Goal: Task Accomplishment & Management: Manage account settings

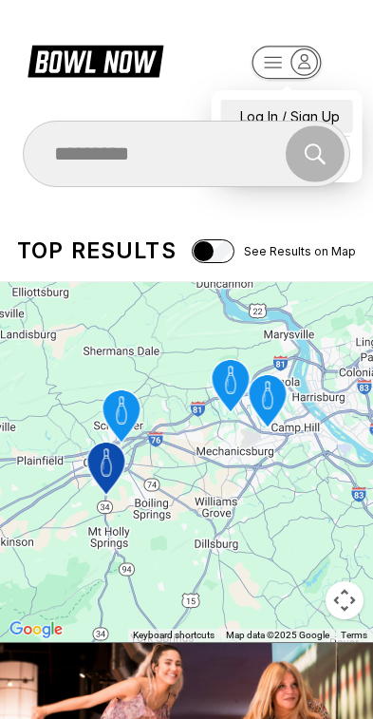
click at [317, 101] on div "Log In / Sign Up" at bounding box center [287, 116] width 132 height 33
select select "**"
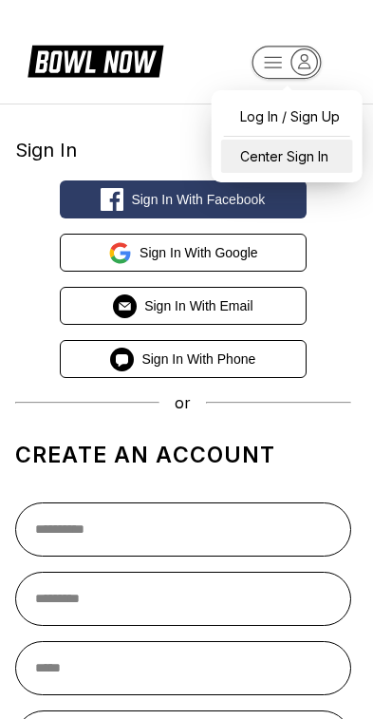
click at [334, 156] on div "Center Sign In" at bounding box center [287, 156] width 132 height 33
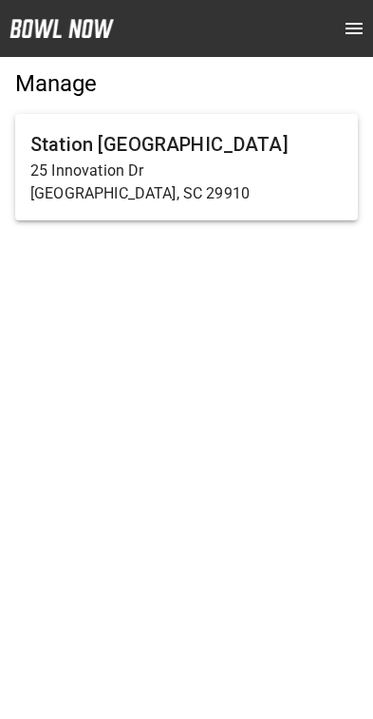
click at [305, 167] on p "25 Innovation Dr" at bounding box center [186, 171] width 313 height 23
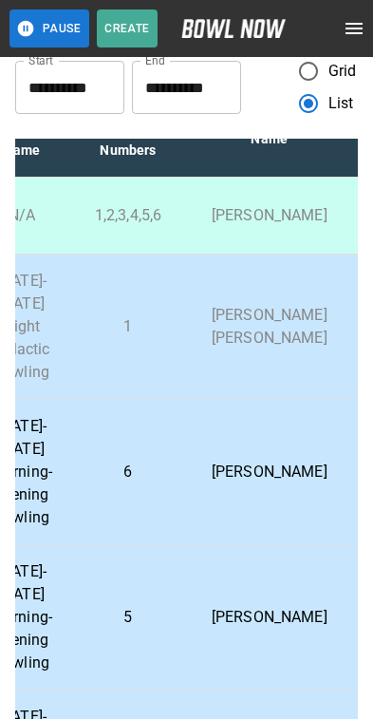
scroll to position [41, 484]
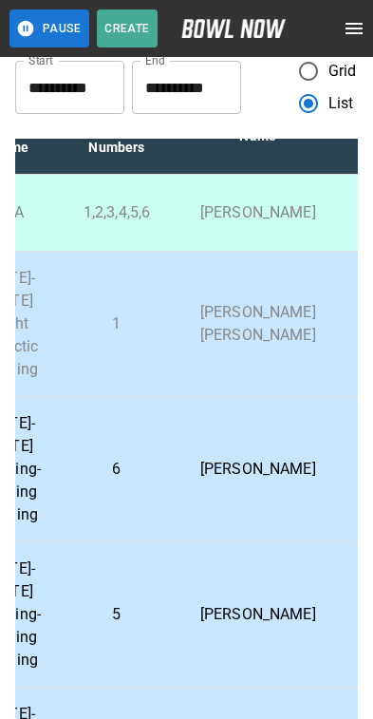
click at [265, 501] on td "Shane Hicks" at bounding box center [258, 469] width 177 height 145
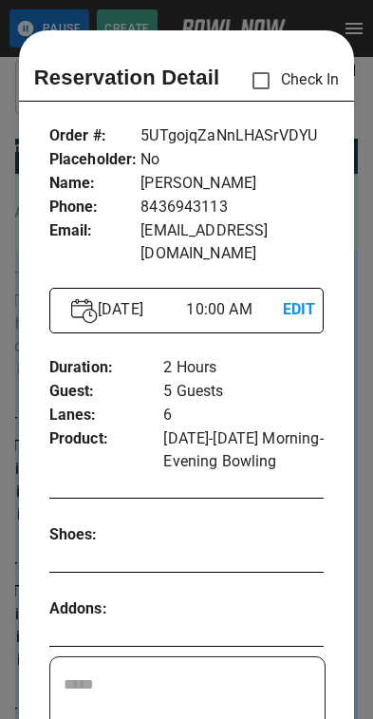
scroll to position [30, 0]
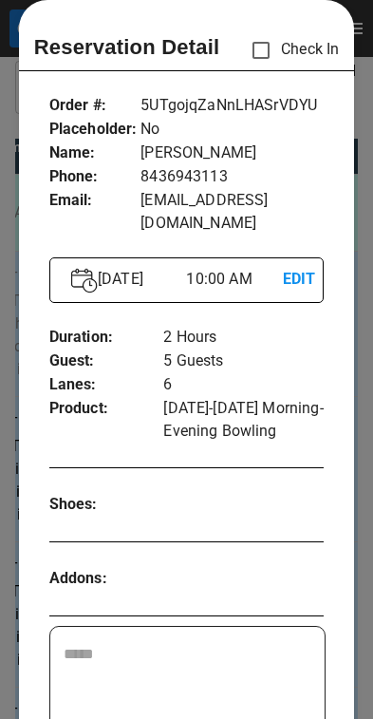
click at [356, 428] on div at bounding box center [186, 359] width 373 height 719
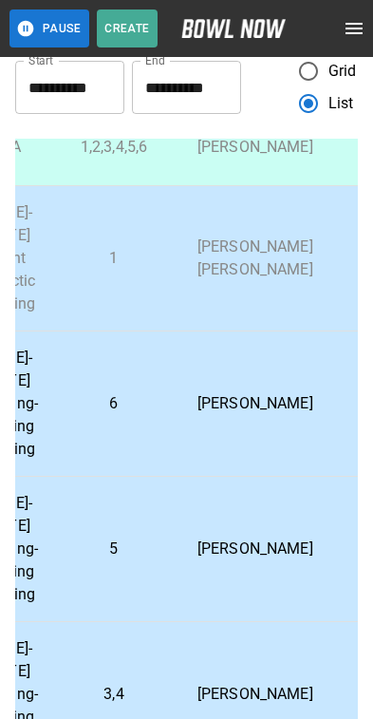
scroll to position [105, 486]
click at [250, 562] on p "Ashlea Averso" at bounding box center [255, 550] width 146 height 23
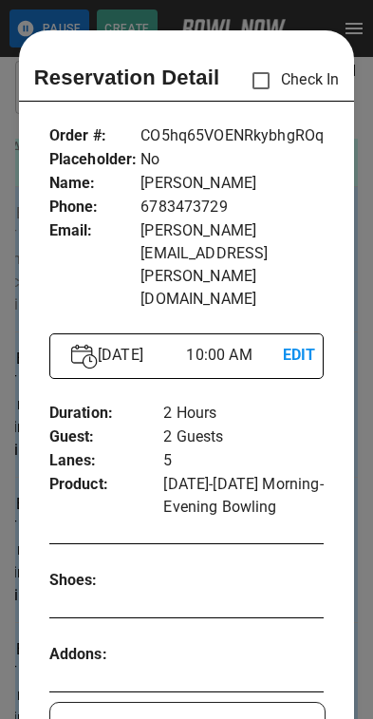
scroll to position [30, 0]
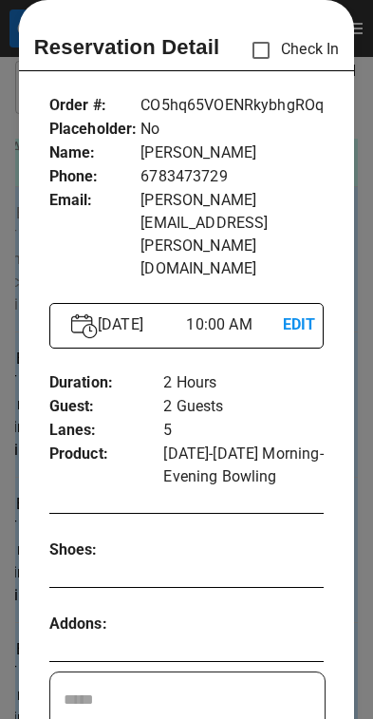
click at [360, 394] on div at bounding box center [186, 359] width 373 height 719
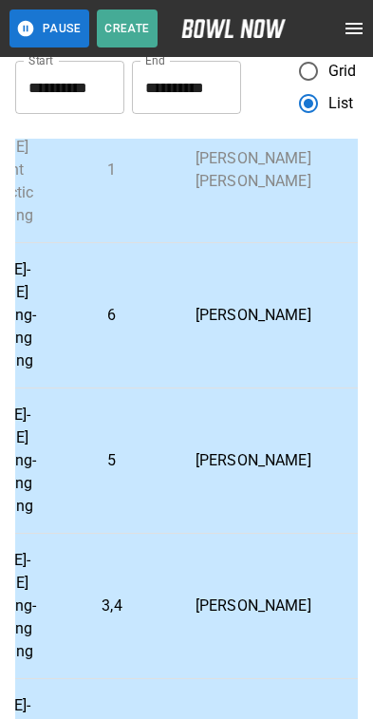
scroll to position [201, 490]
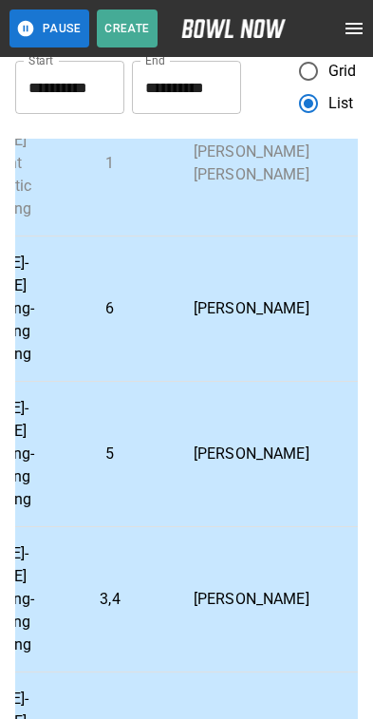
click at [239, 609] on p "Katherine Birch" at bounding box center [252, 599] width 146 height 23
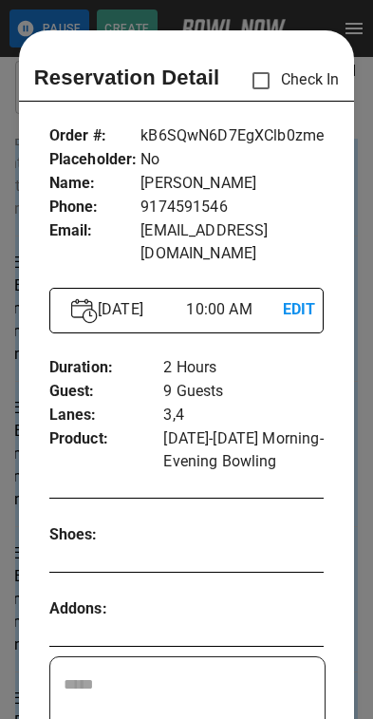
scroll to position [30, 0]
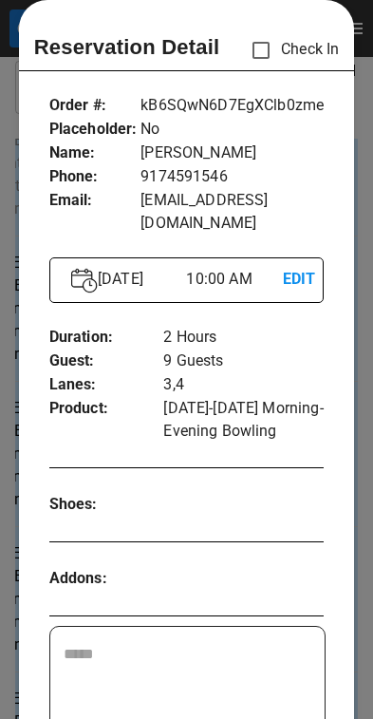
click at [361, 429] on div at bounding box center [186, 359] width 373 height 719
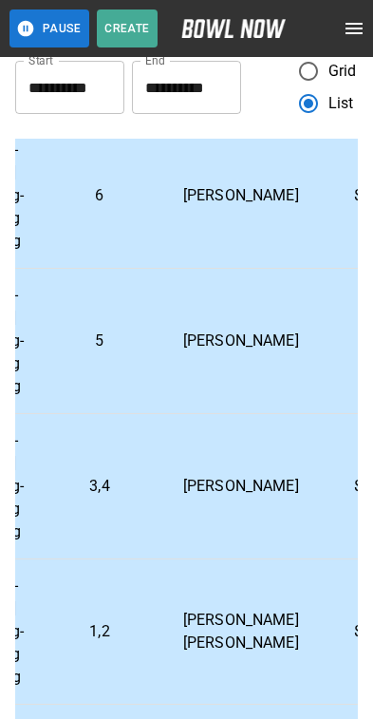
scroll to position [330, 501]
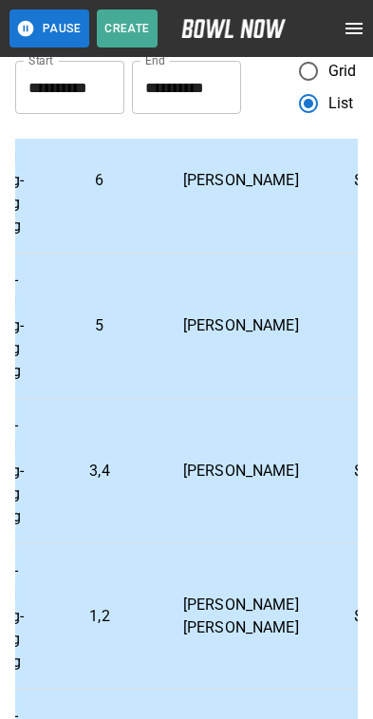
click at [242, 629] on p "Kendel Dove Gower" at bounding box center [241, 617] width 146 height 46
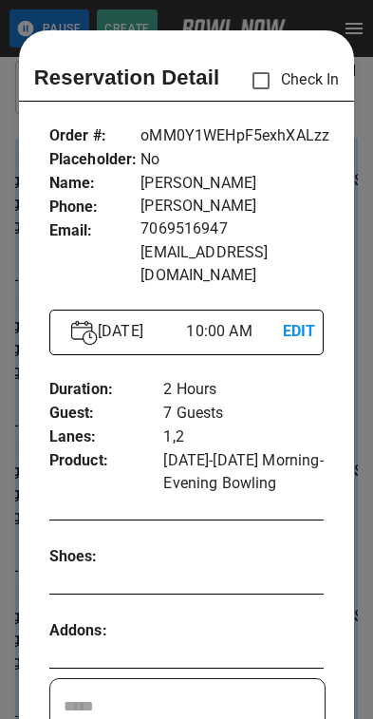
scroll to position [30, 0]
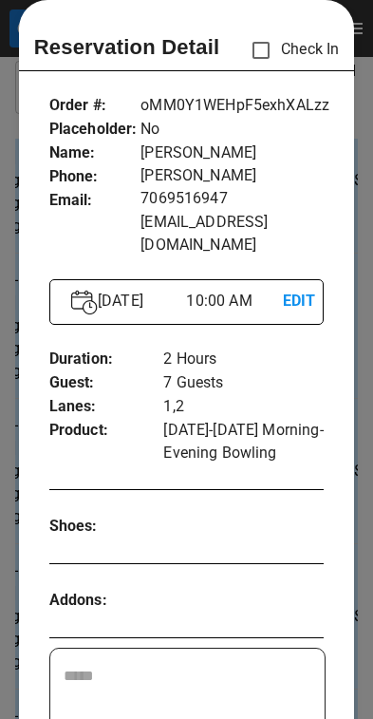
click at [362, 450] on div at bounding box center [186, 359] width 373 height 719
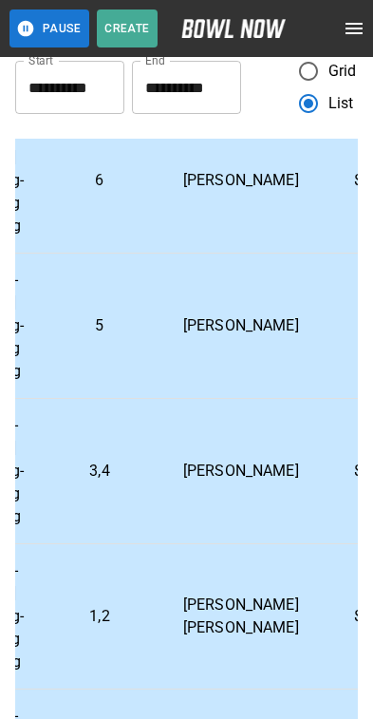
click at [256, 624] on td "Kendel Dove Gower" at bounding box center [241, 616] width 177 height 145
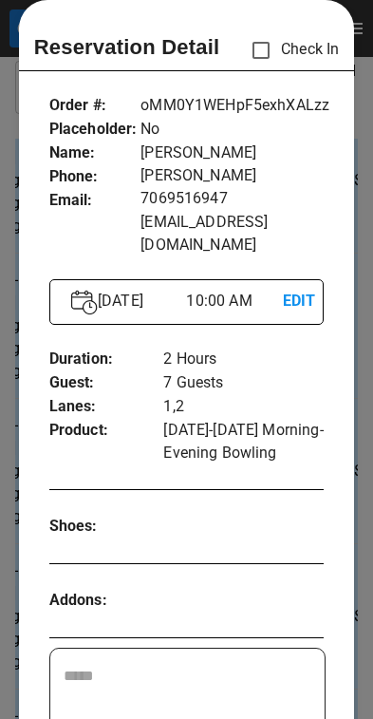
click at [365, 537] on div at bounding box center [186, 359] width 373 height 719
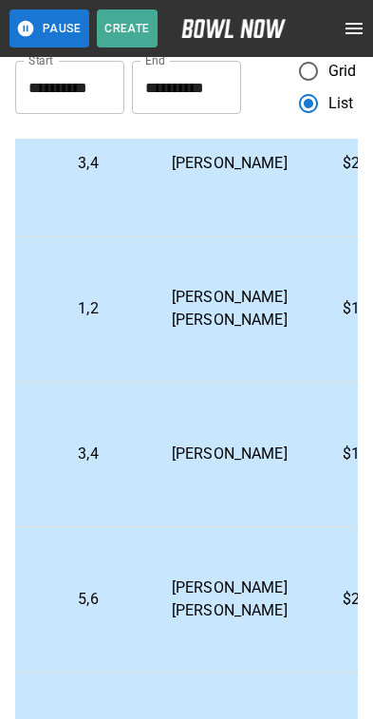
scroll to position [661, 515]
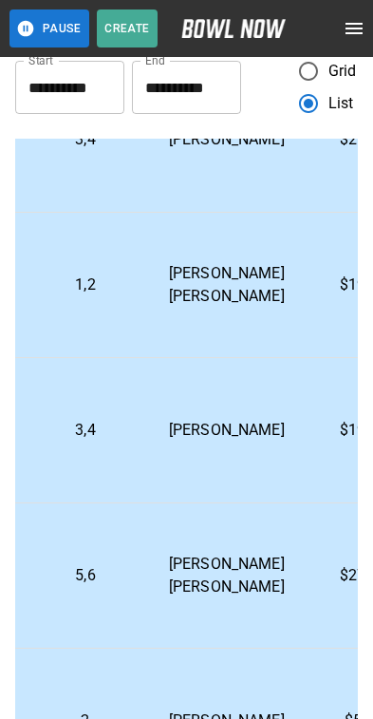
click at [315, 458] on td "$198.05" at bounding box center [368, 430] width 106 height 145
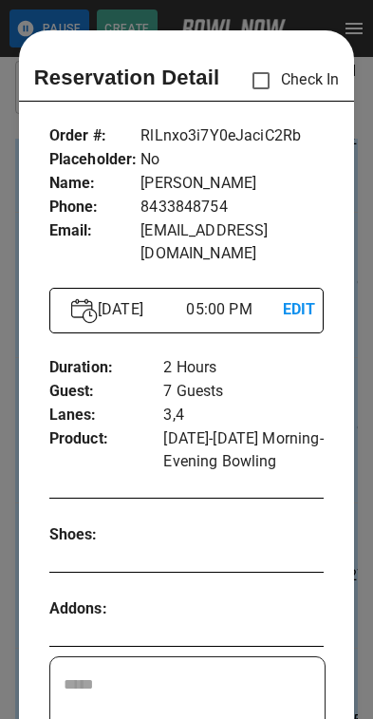
scroll to position [30, 0]
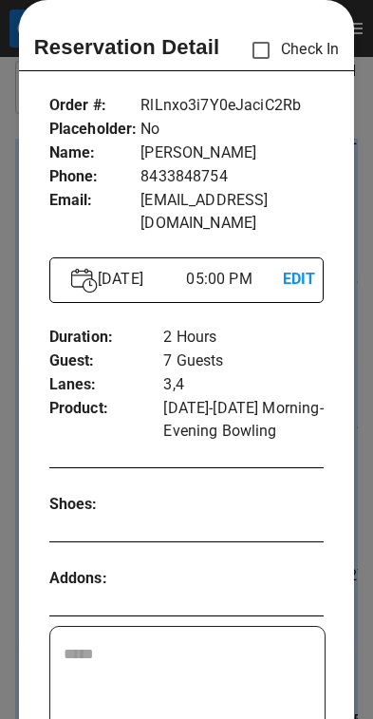
click at [360, 401] on div at bounding box center [186, 359] width 373 height 719
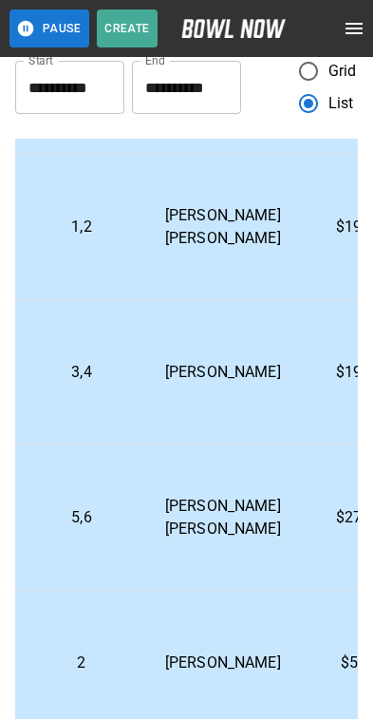
scroll to position [727, 521]
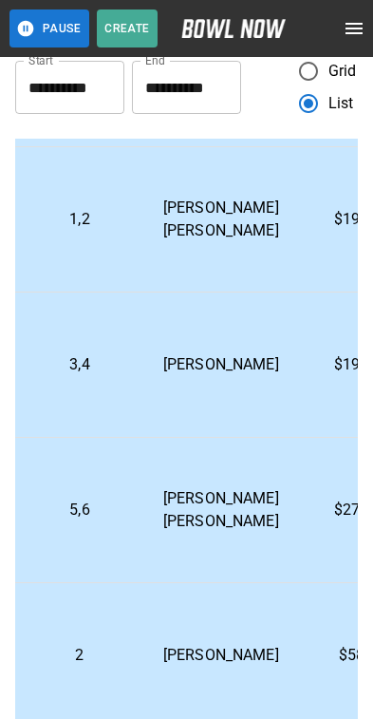
click at [310, 536] on td "$278.64" at bounding box center [363, 510] width 106 height 145
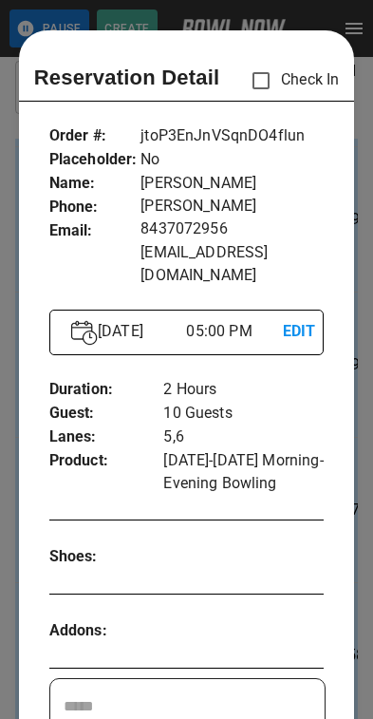
scroll to position [30, 0]
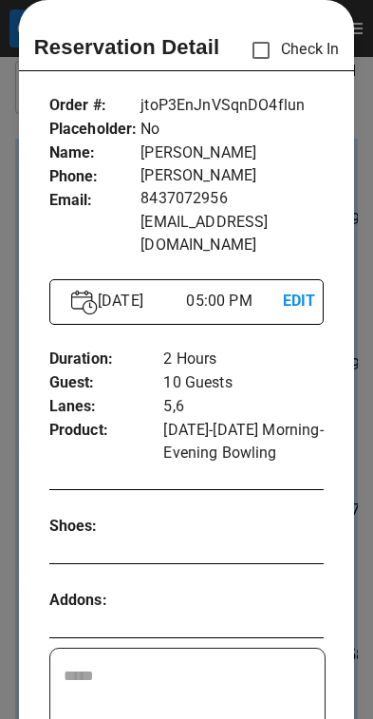
click at [362, 401] on div at bounding box center [186, 359] width 373 height 719
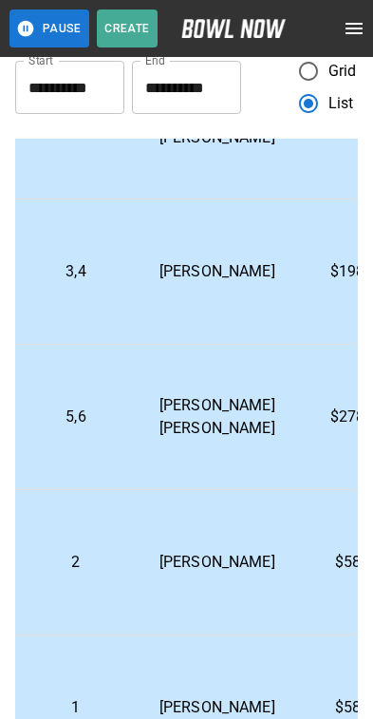
scroll to position [840, 529]
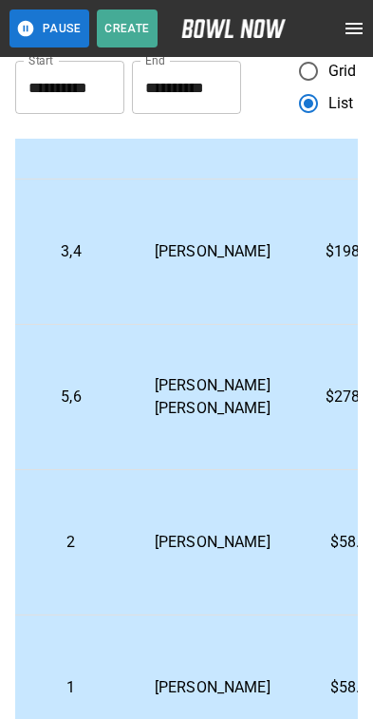
click at [316, 554] on p "$58.73" at bounding box center [354, 542] width 76 height 23
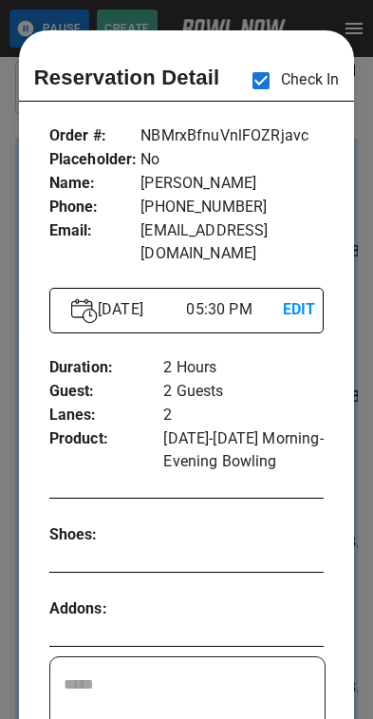
scroll to position [30, 0]
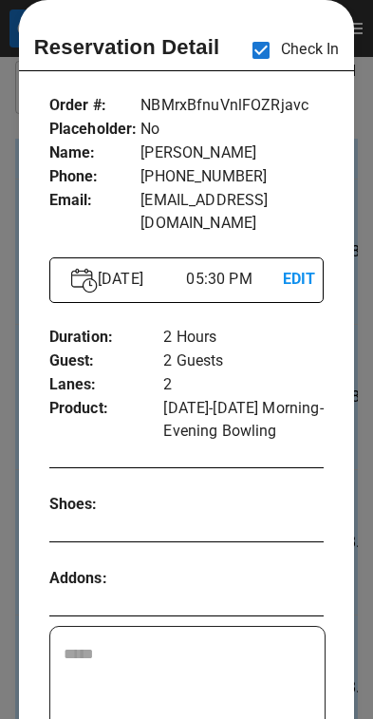
click at [360, 388] on div at bounding box center [186, 359] width 373 height 719
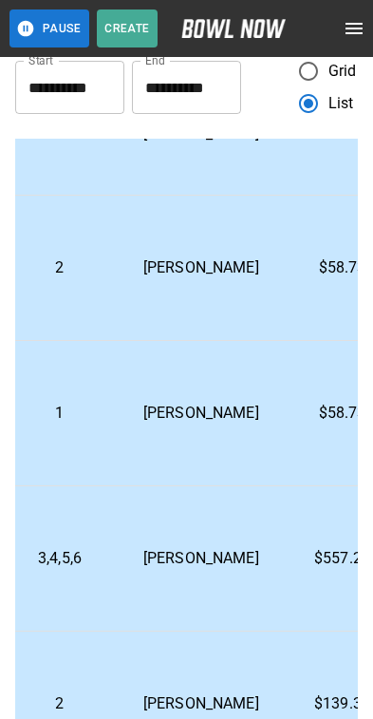
scroll to position [1116, 541]
click at [305, 424] on p "$58.73" at bounding box center [343, 412] width 76 height 23
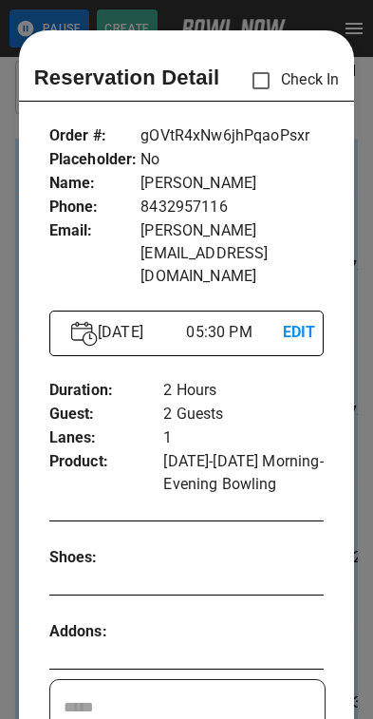
scroll to position [30, 0]
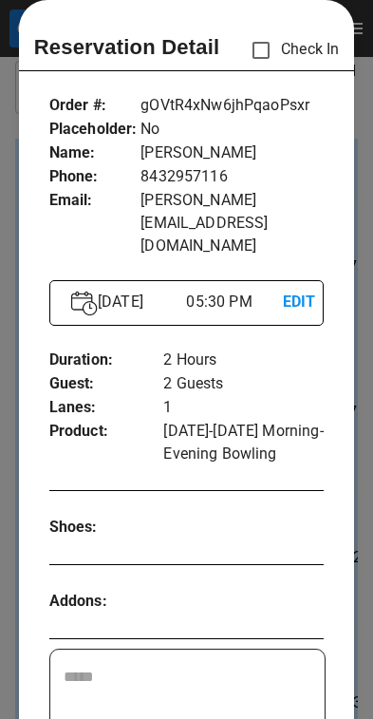
click at [360, 381] on div at bounding box center [186, 359] width 373 height 719
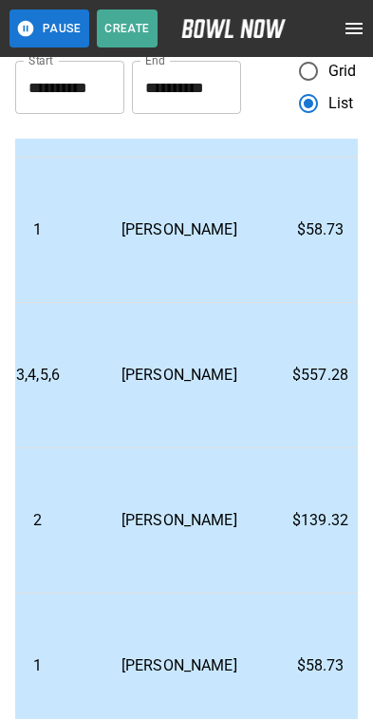
scroll to position [1310, 563]
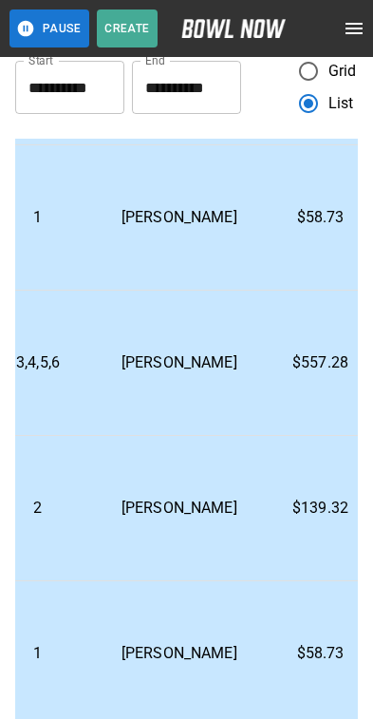
click at [283, 374] on p "$557.28" at bounding box center [321, 363] width 76 height 23
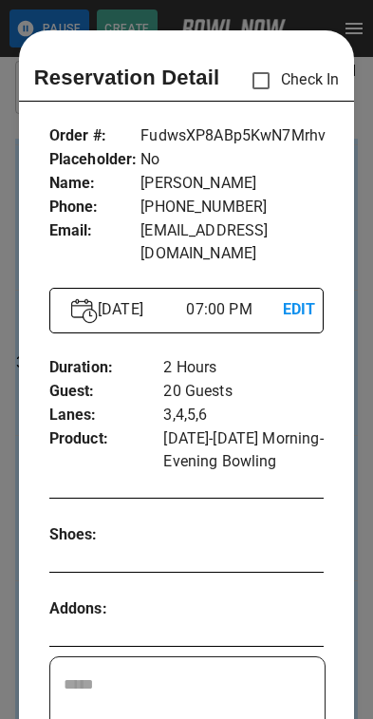
scroll to position [30, 0]
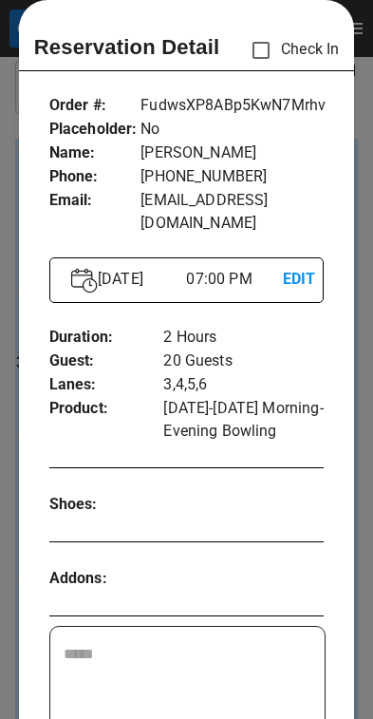
click at [362, 404] on div at bounding box center [186, 359] width 373 height 719
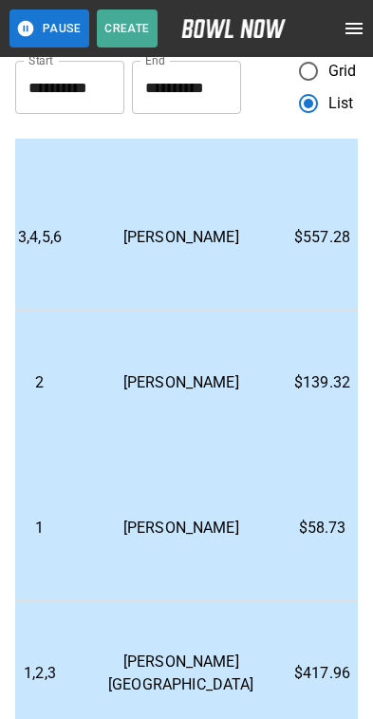
scroll to position [1436, 560]
click at [286, 394] on p "$139.32" at bounding box center [324, 383] width 76 height 23
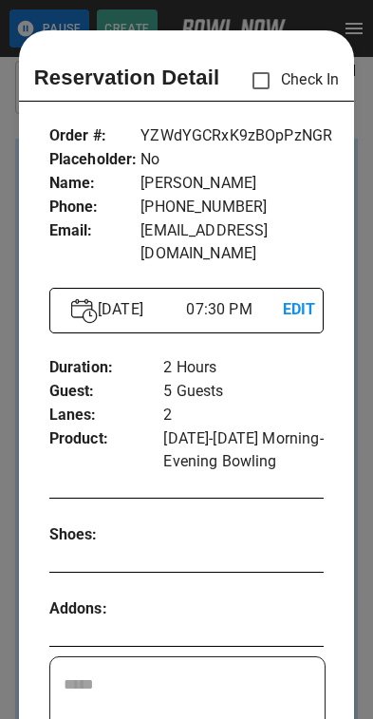
scroll to position [30, 0]
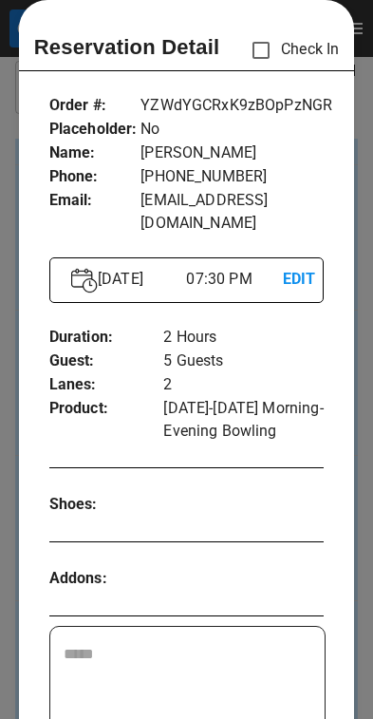
click at [361, 389] on div at bounding box center [186, 359] width 373 height 719
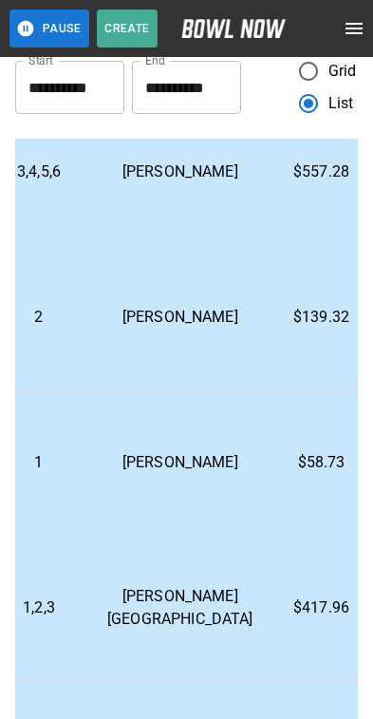
scroll to position [1506, 562]
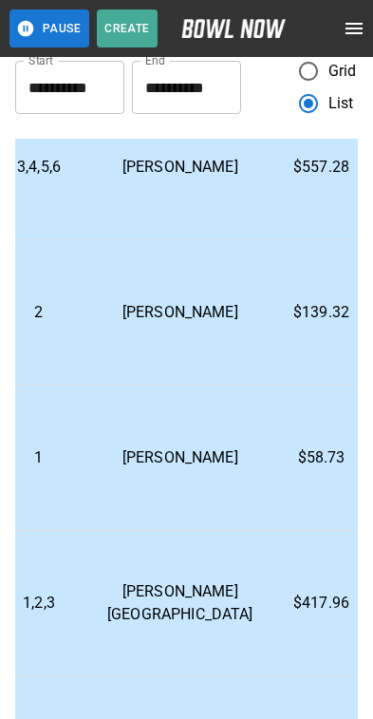
click at [284, 469] on p "$58.73" at bounding box center [322, 458] width 76 height 23
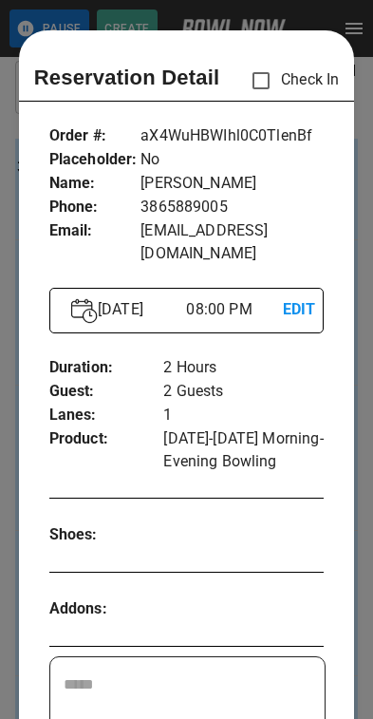
scroll to position [30, 0]
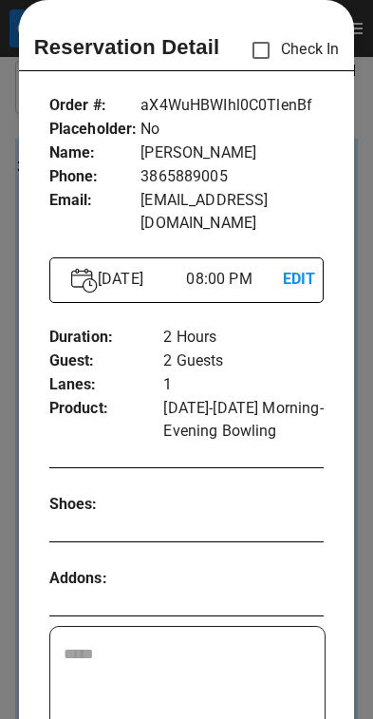
click at [362, 461] on div at bounding box center [186, 359] width 373 height 719
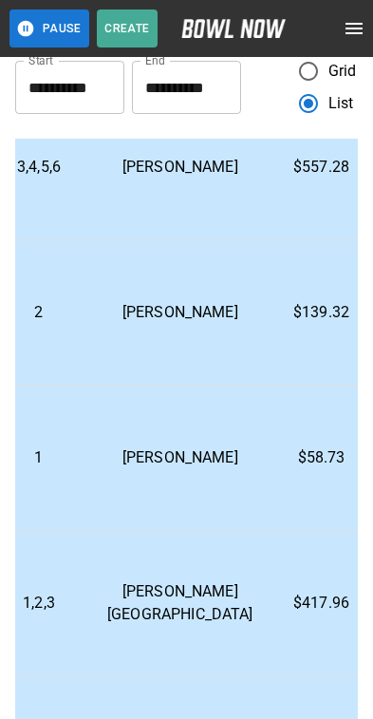
click at [284, 615] on p "$417.96" at bounding box center [322, 603] width 76 height 23
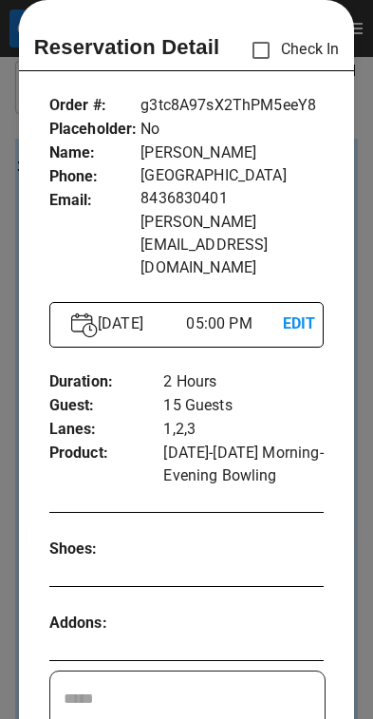
click at [362, 501] on div at bounding box center [186, 359] width 373 height 719
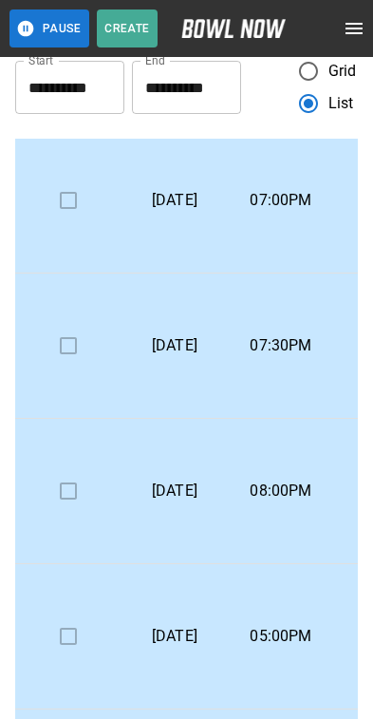
scroll to position [1473, 0]
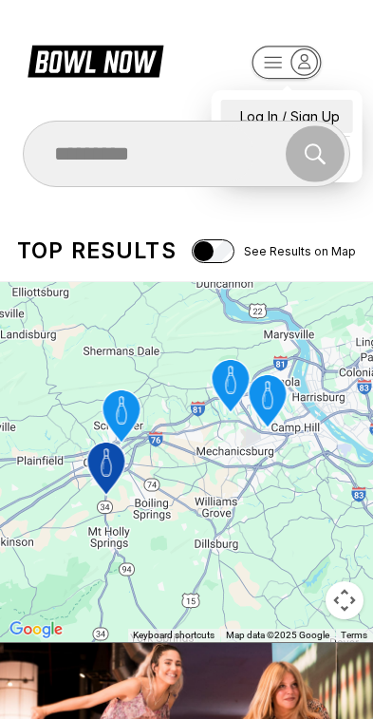
click at [315, 100] on div "Log In / Sign Up" at bounding box center [287, 116] width 132 height 33
select select "**"
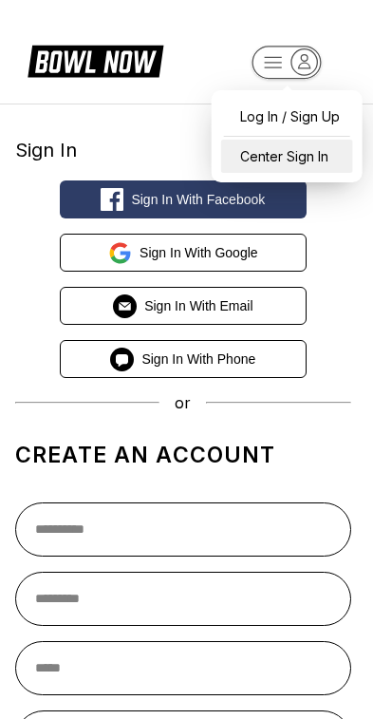
click at [328, 156] on div "Center Sign In" at bounding box center [287, 156] width 132 height 33
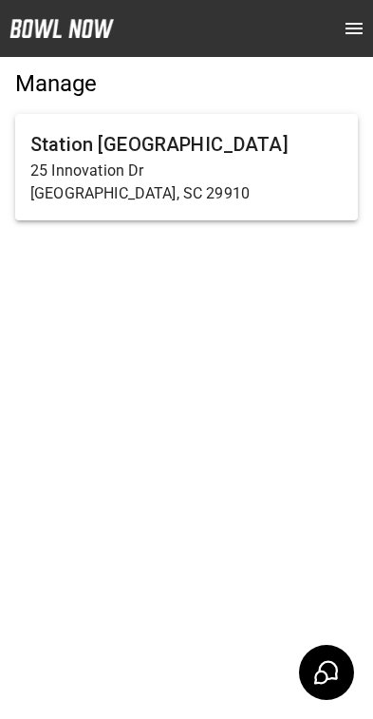
click at [287, 175] on p "25 Innovation Dr" at bounding box center [186, 171] width 313 height 23
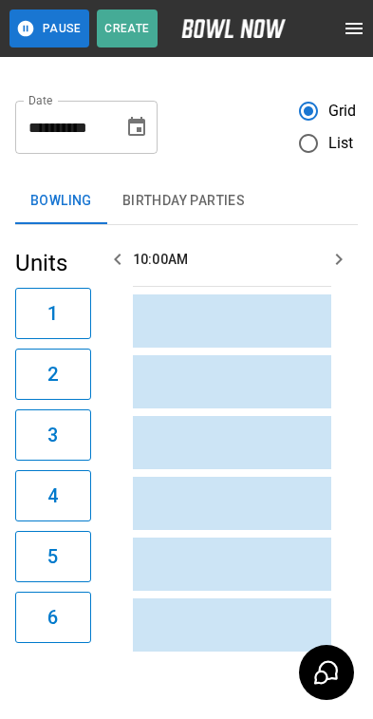
scroll to position [0, 3307]
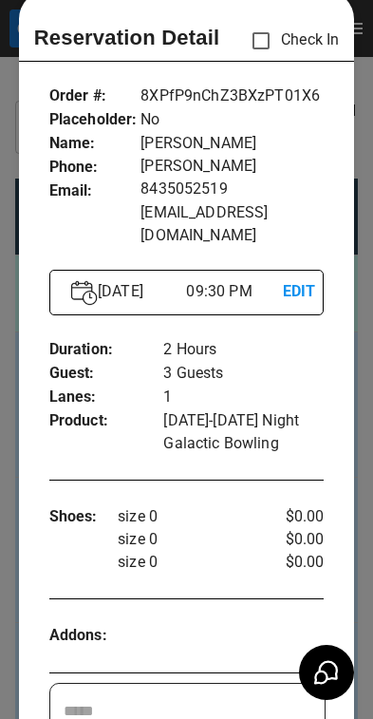
scroll to position [42, 0]
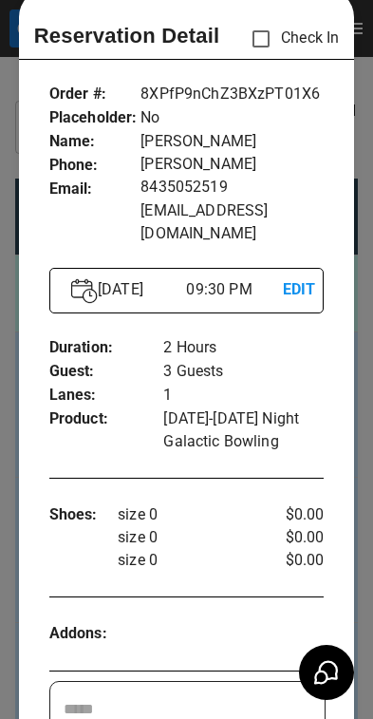
click at [361, 326] on div at bounding box center [186, 359] width 373 height 719
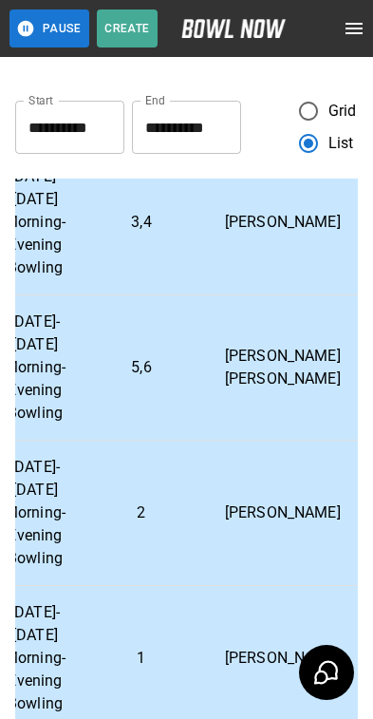
scroll to position [911, 459]
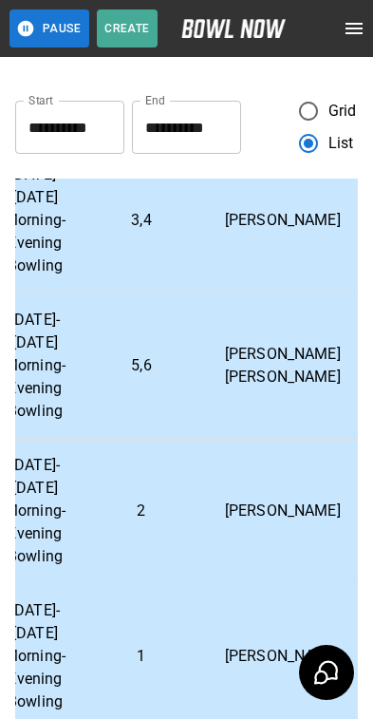
click at [226, 523] on p "LaQuessa Dozier" at bounding box center [283, 511] width 146 height 23
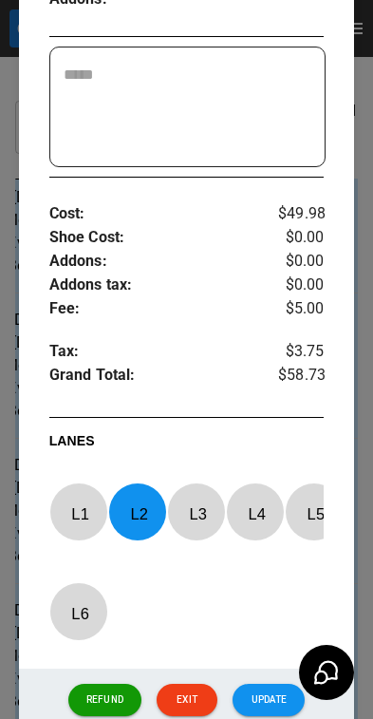
scroll to position [612, 0]
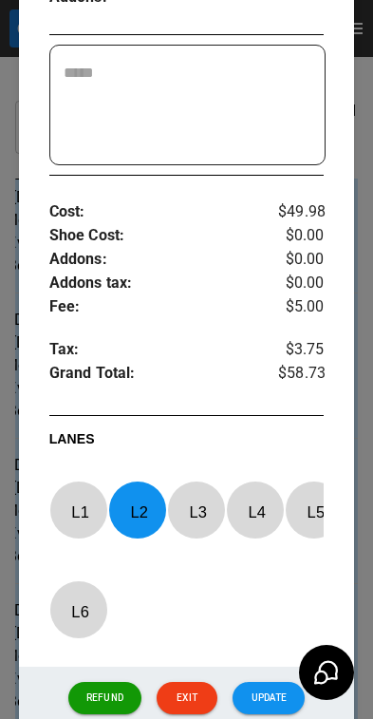
click at [13, 358] on div at bounding box center [186, 359] width 373 height 719
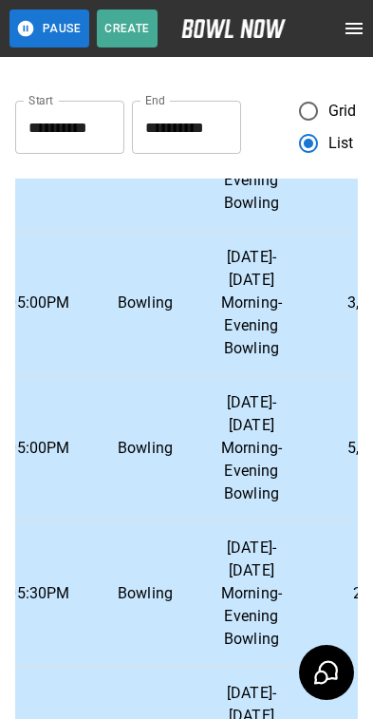
scroll to position [826, 217]
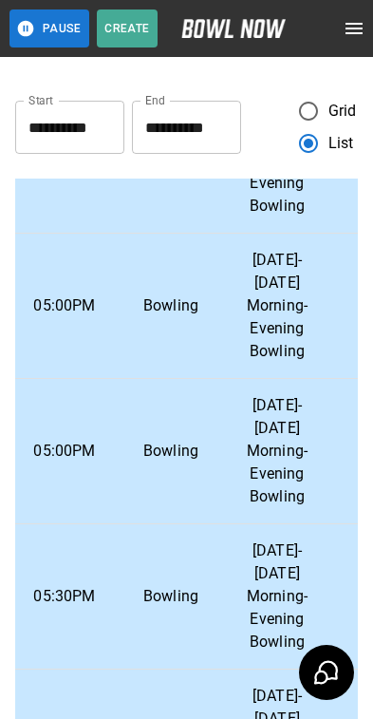
click at [229, 627] on td "Friday-Sunday Morning-Evening Bowling" at bounding box center [277, 597] width 106 height 145
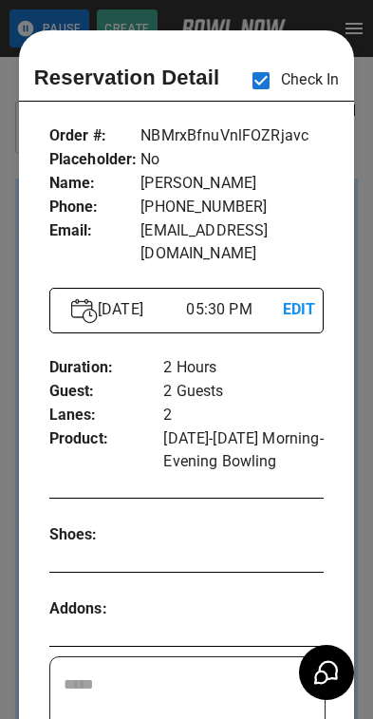
scroll to position [30, 0]
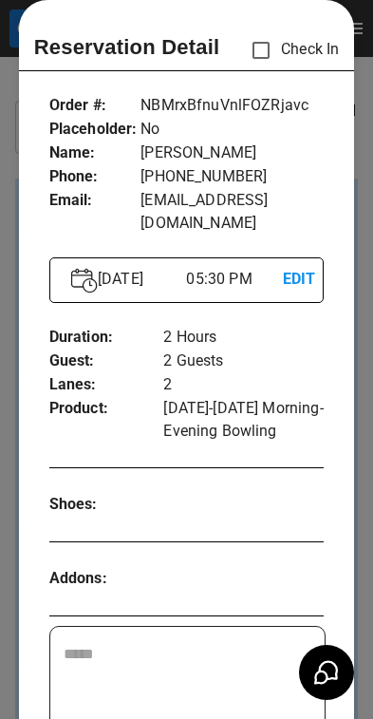
click at [361, 414] on div at bounding box center [186, 359] width 373 height 719
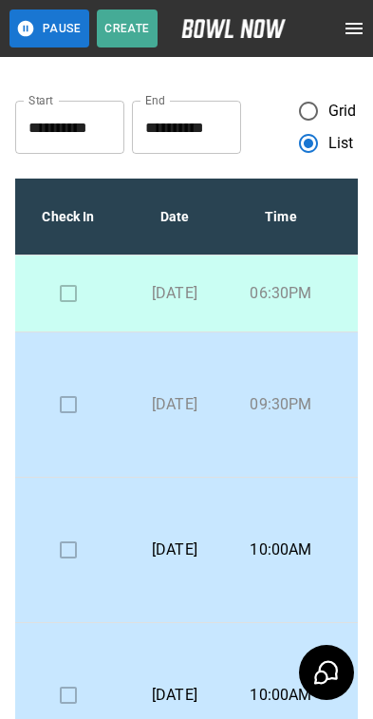
scroll to position [0, 0]
click at [245, 416] on p "09:30PM" at bounding box center [281, 404] width 76 height 23
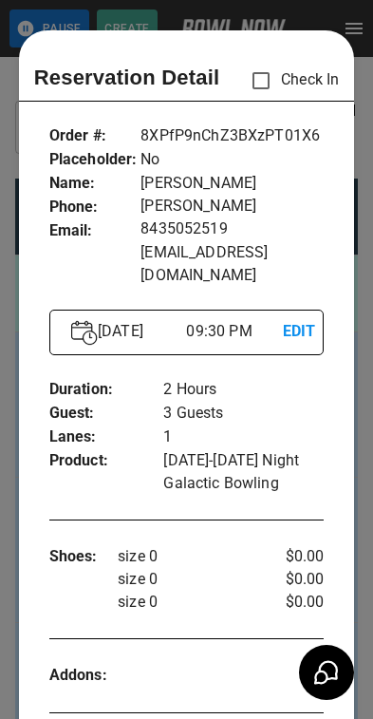
scroll to position [30, 0]
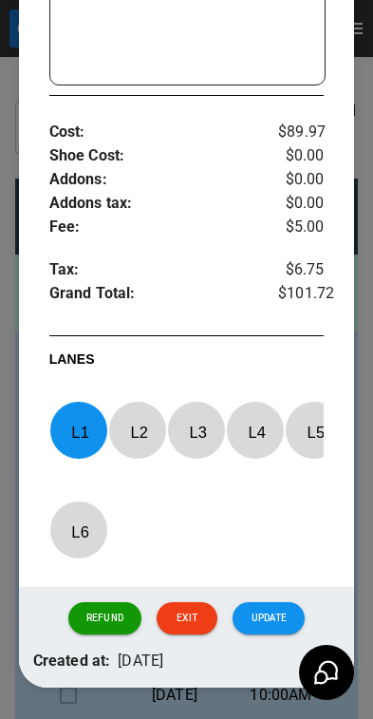
click at [288, 602] on button "Update" at bounding box center [269, 618] width 72 height 32
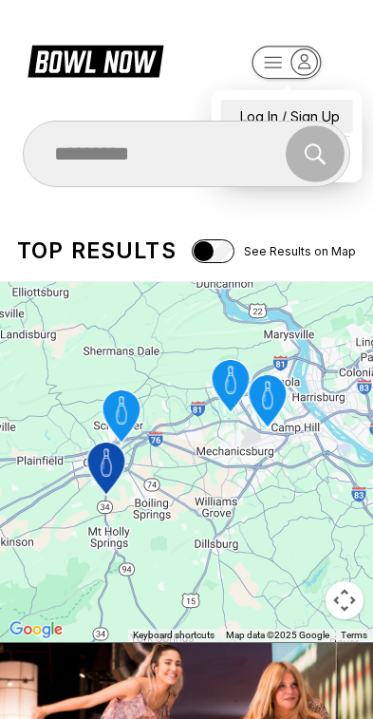
click at [313, 103] on div "Log In / Sign Up" at bounding box center [287, 116] width 132 height 33
select select "**"
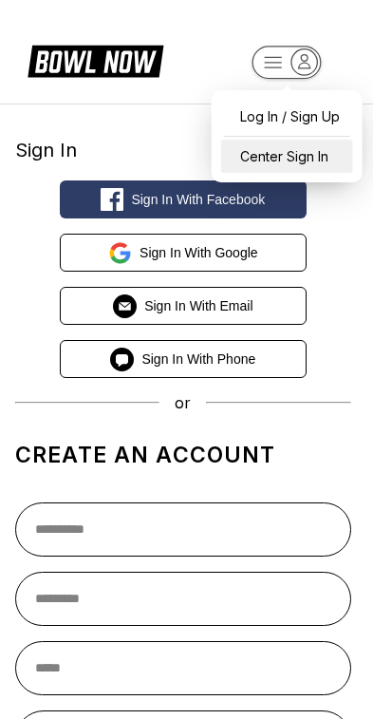
click at [319, 156] on div "Center Sign In" at bounding box center [287, 156] width 132 height 33
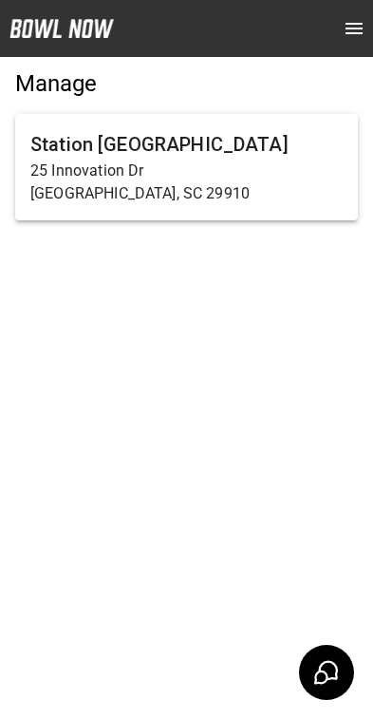
click at [271, 171] on p "25 Innovation Dr" at bounding box center [186, 171] width 313 height 23
